Goal: Navigation & Orientation: Find specific page/section

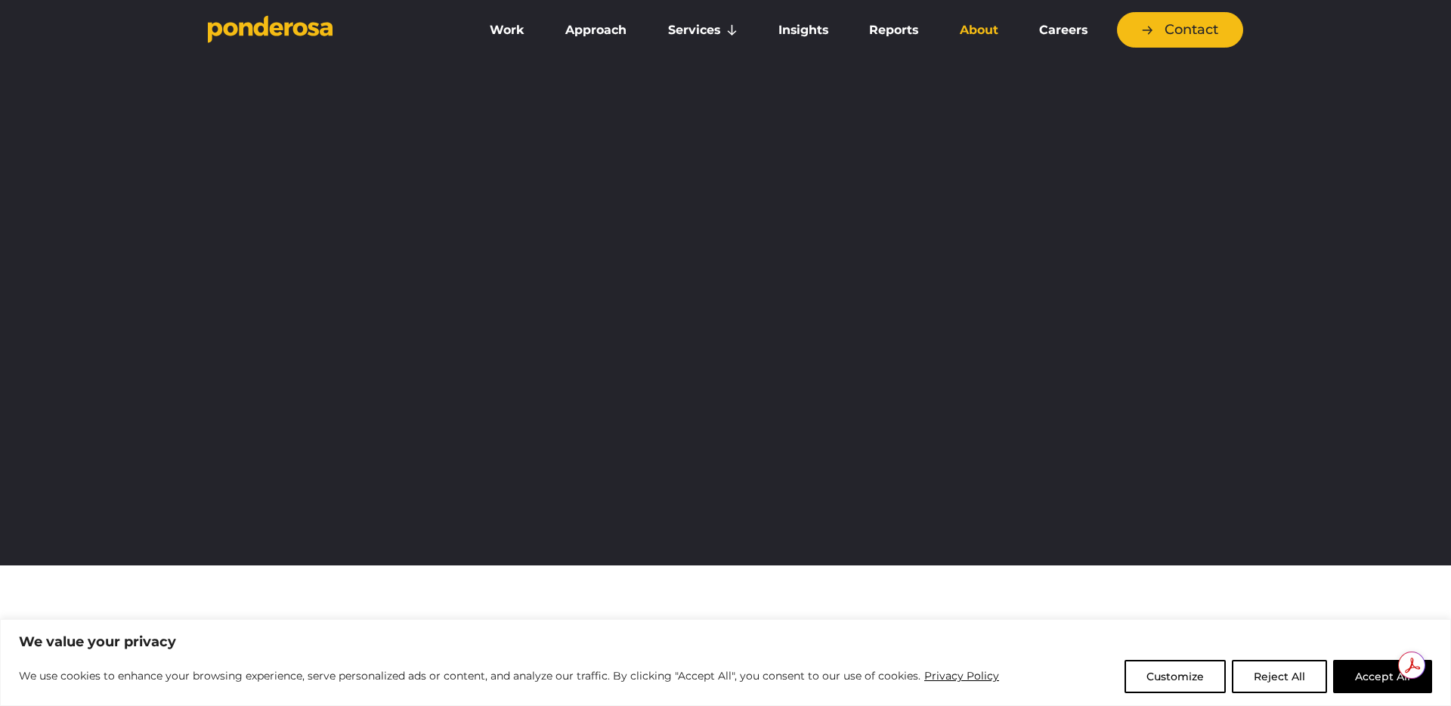
click at [974, 31] on link "About" at bounding box center [978, 30] width 73 height 32
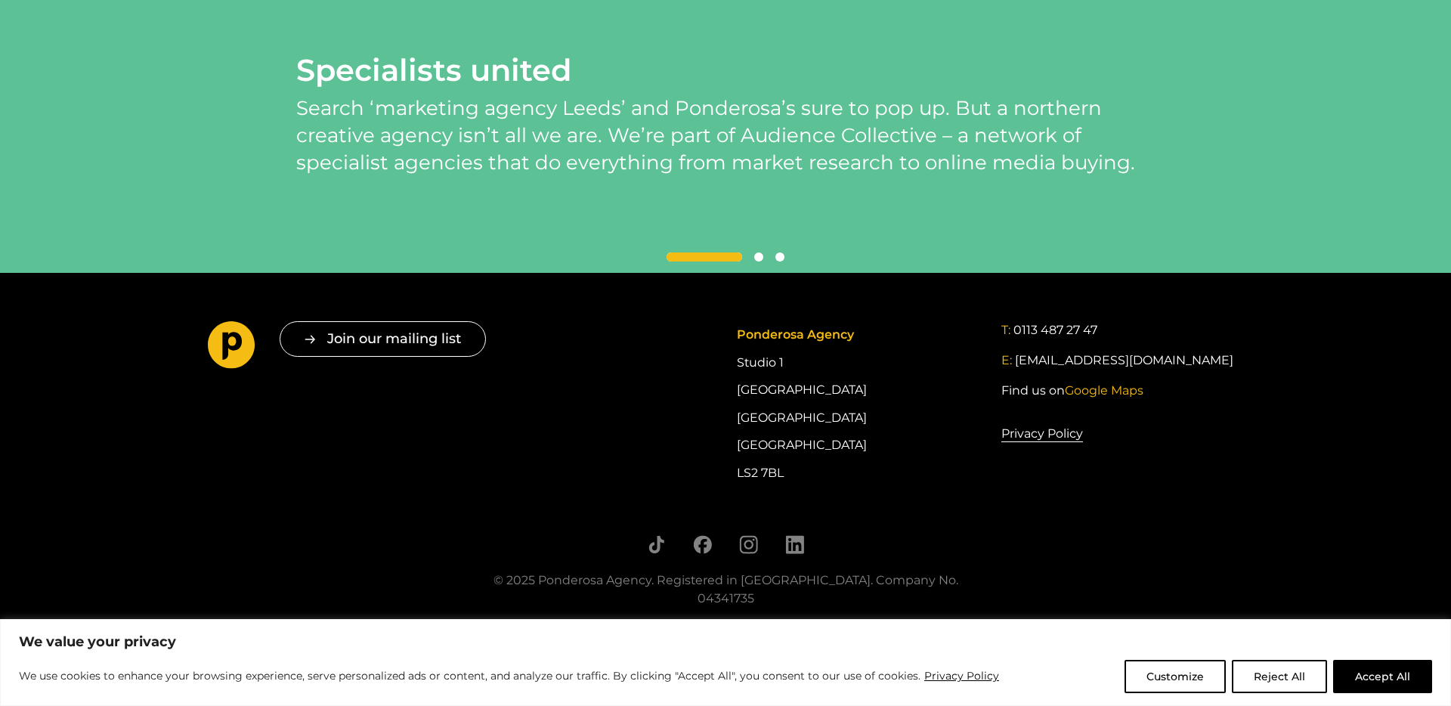
scroll to position [3434, 0]
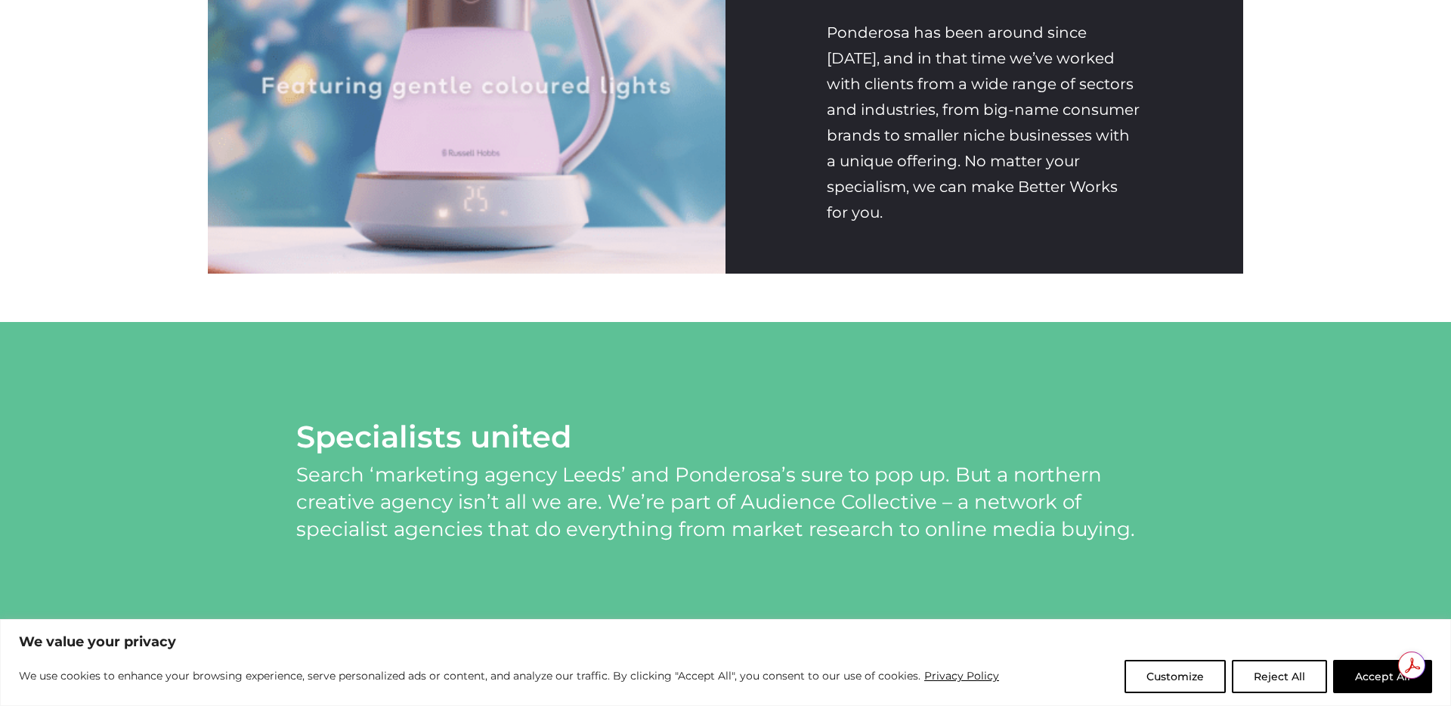
scroll to position [2328, 0]
